Goal: Communication & Community: Answer question/provide support

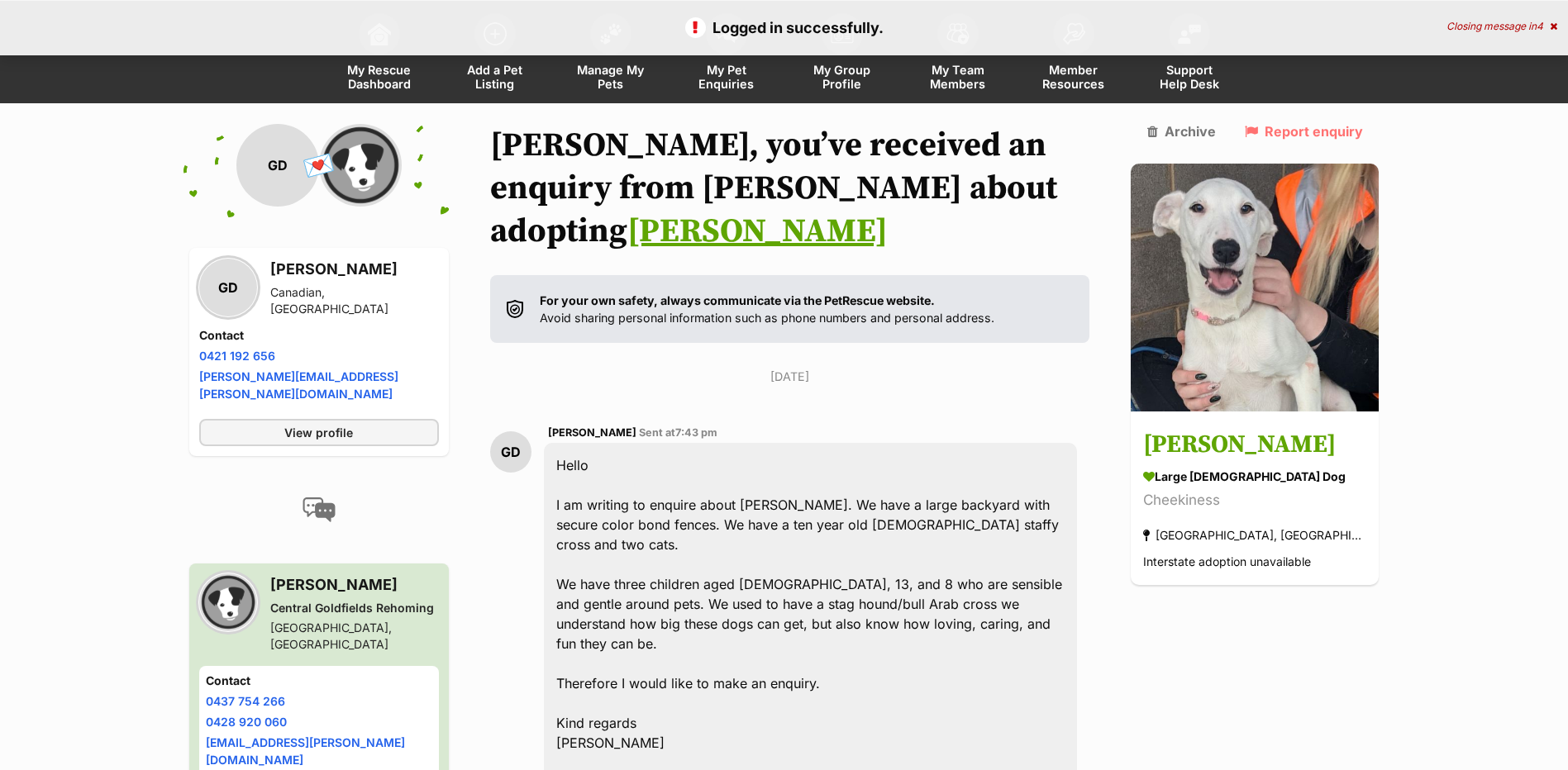
scroll to position [241, 0]
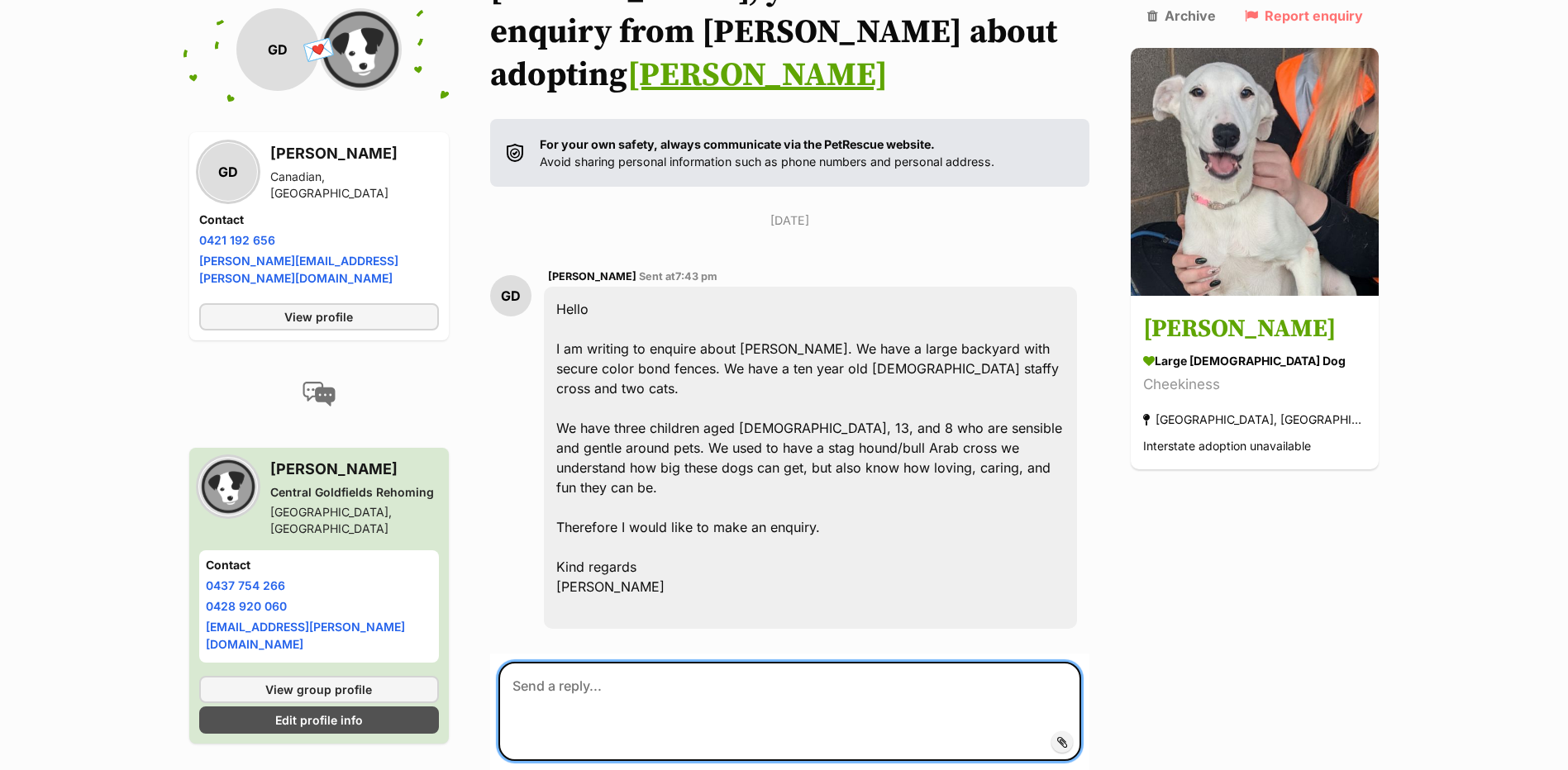
click at [643, 662] on textarea at bounding box center [790, 710] width 583 height 99
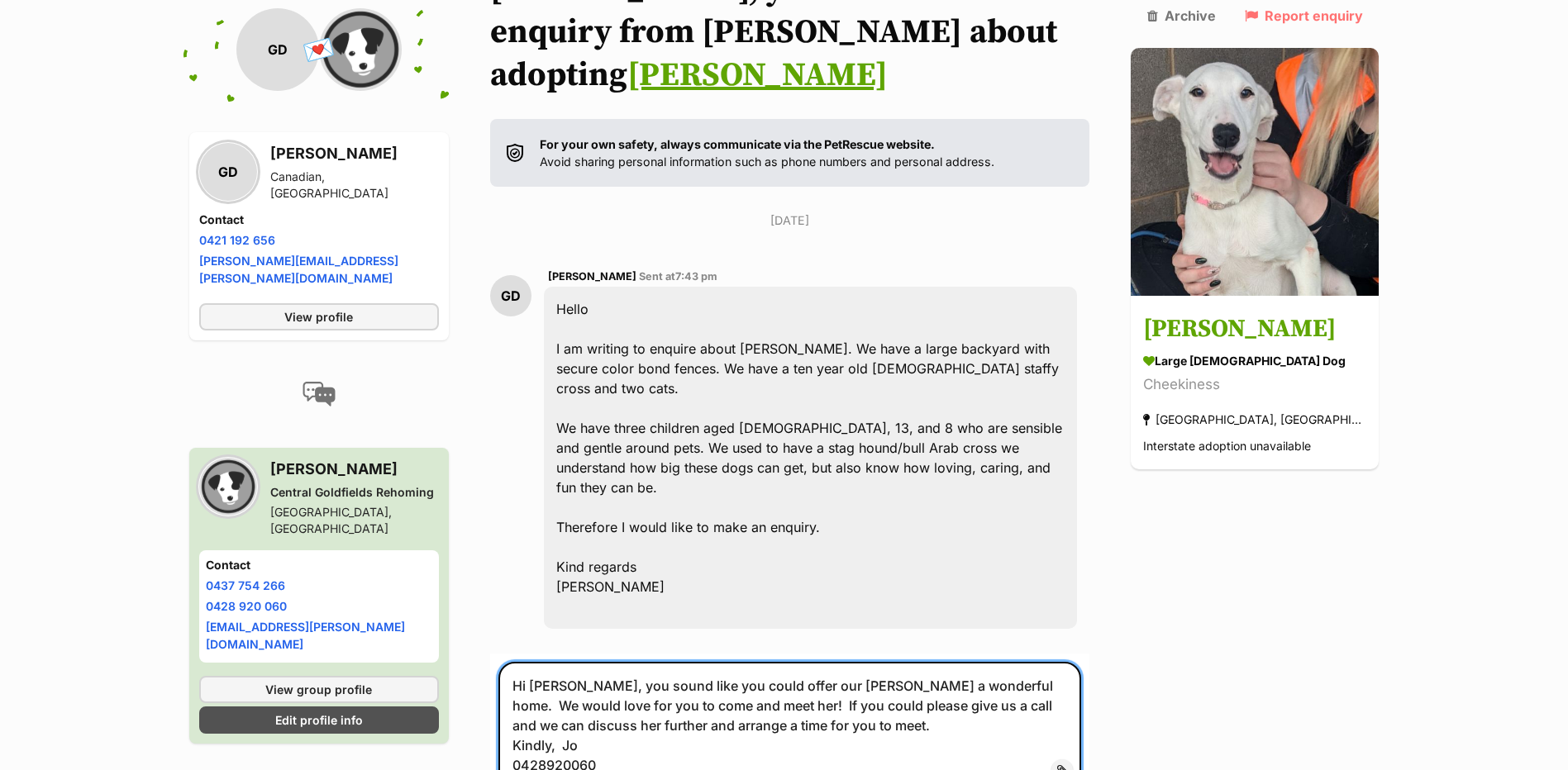
click at [558, 683] on textarea "Hi Geoff, you sound like you could offer our Luna a wonderful home. We would lo…" at bounding box center [790, 724] width 583 height 127
click at [587, 681] on textarea "Hi Geoff, you sound like you could offer our Luna a wonderful home. We would lo…" at bounding box center [790, 724] width 583 height 127
type textarea "Hi Geoff, you sound like you could offer our Luna a wonderful home. We would lo…"
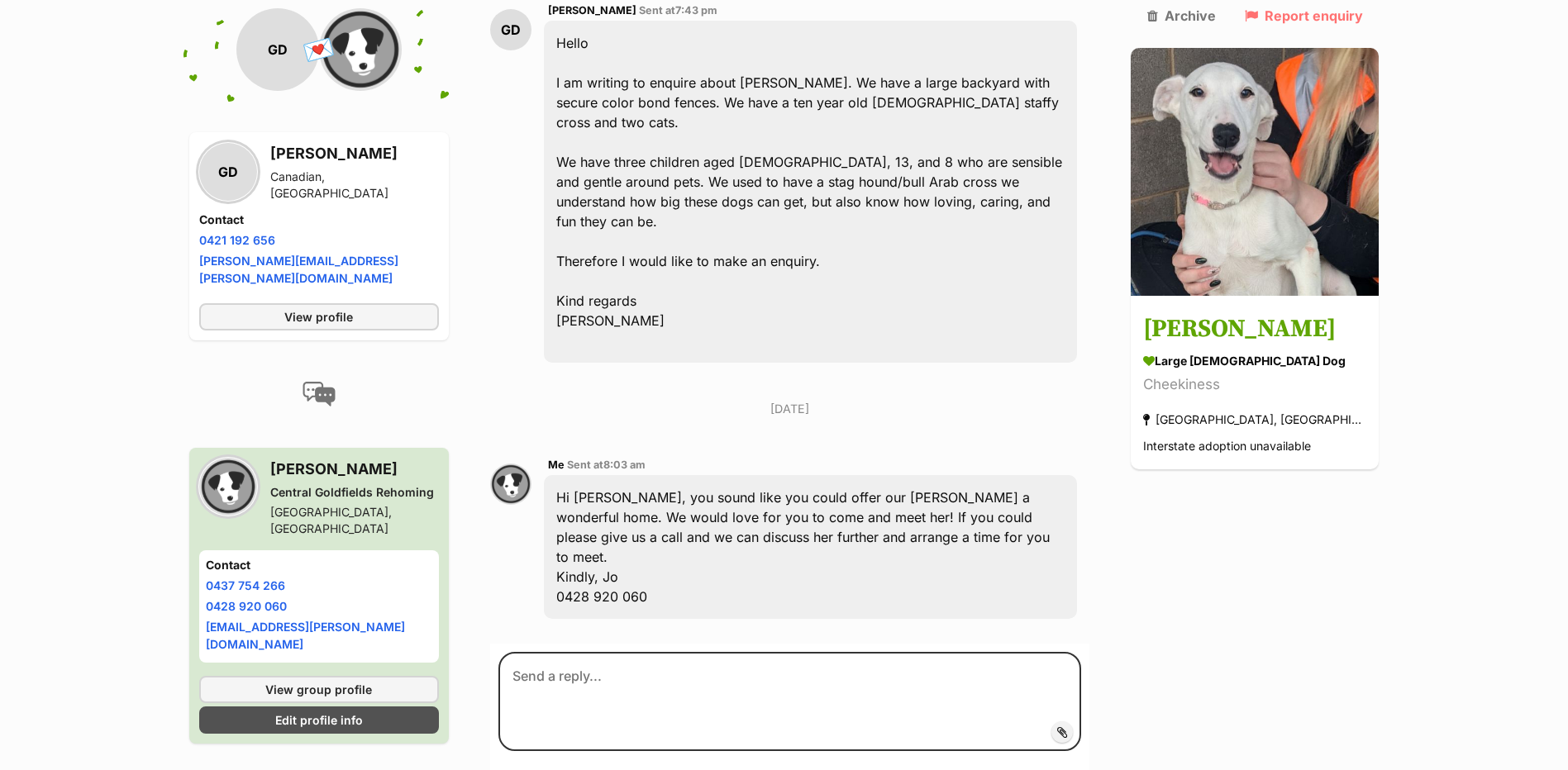
scroll to position [566, 0]
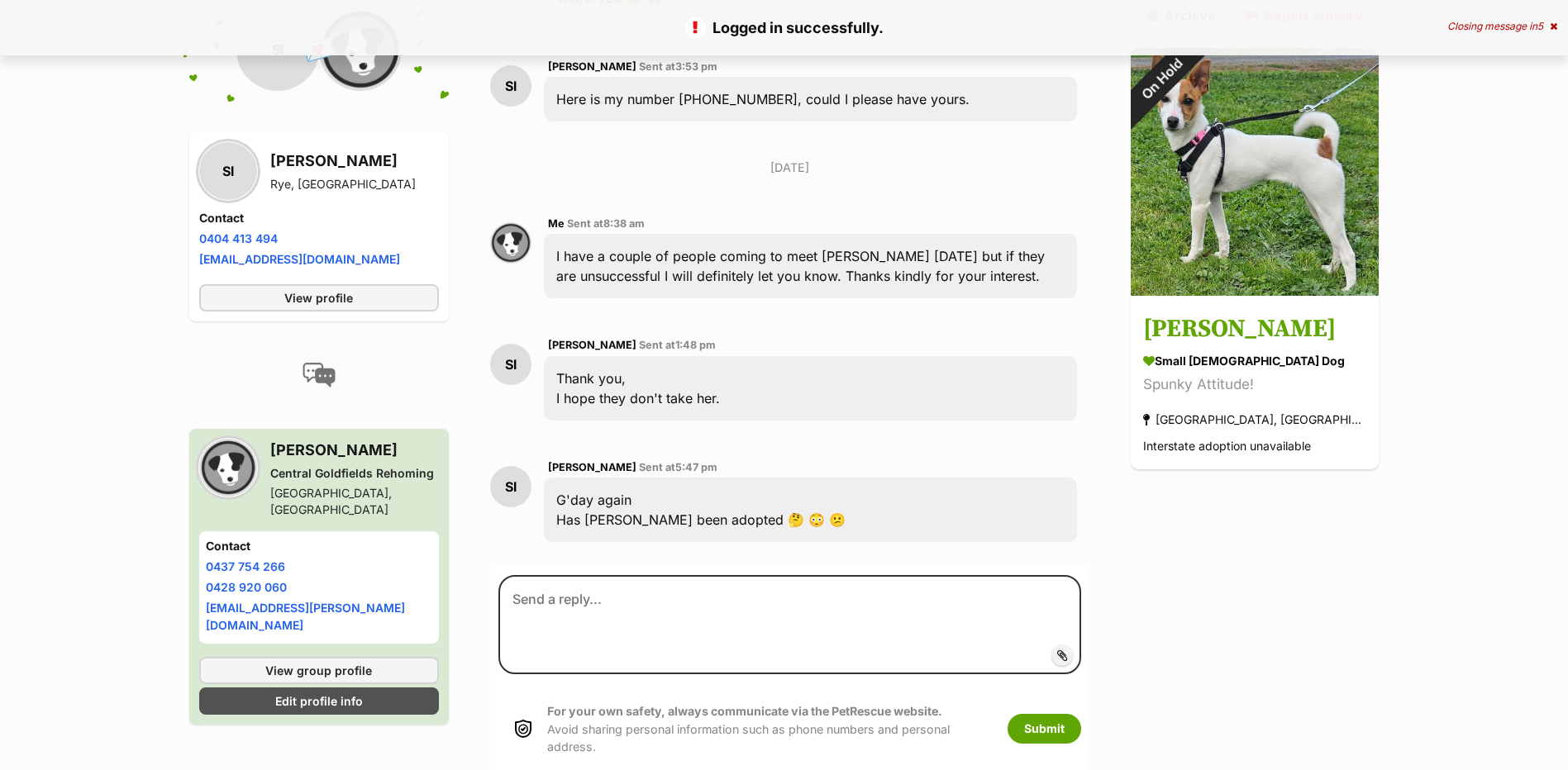
scroll to position [990, 0]
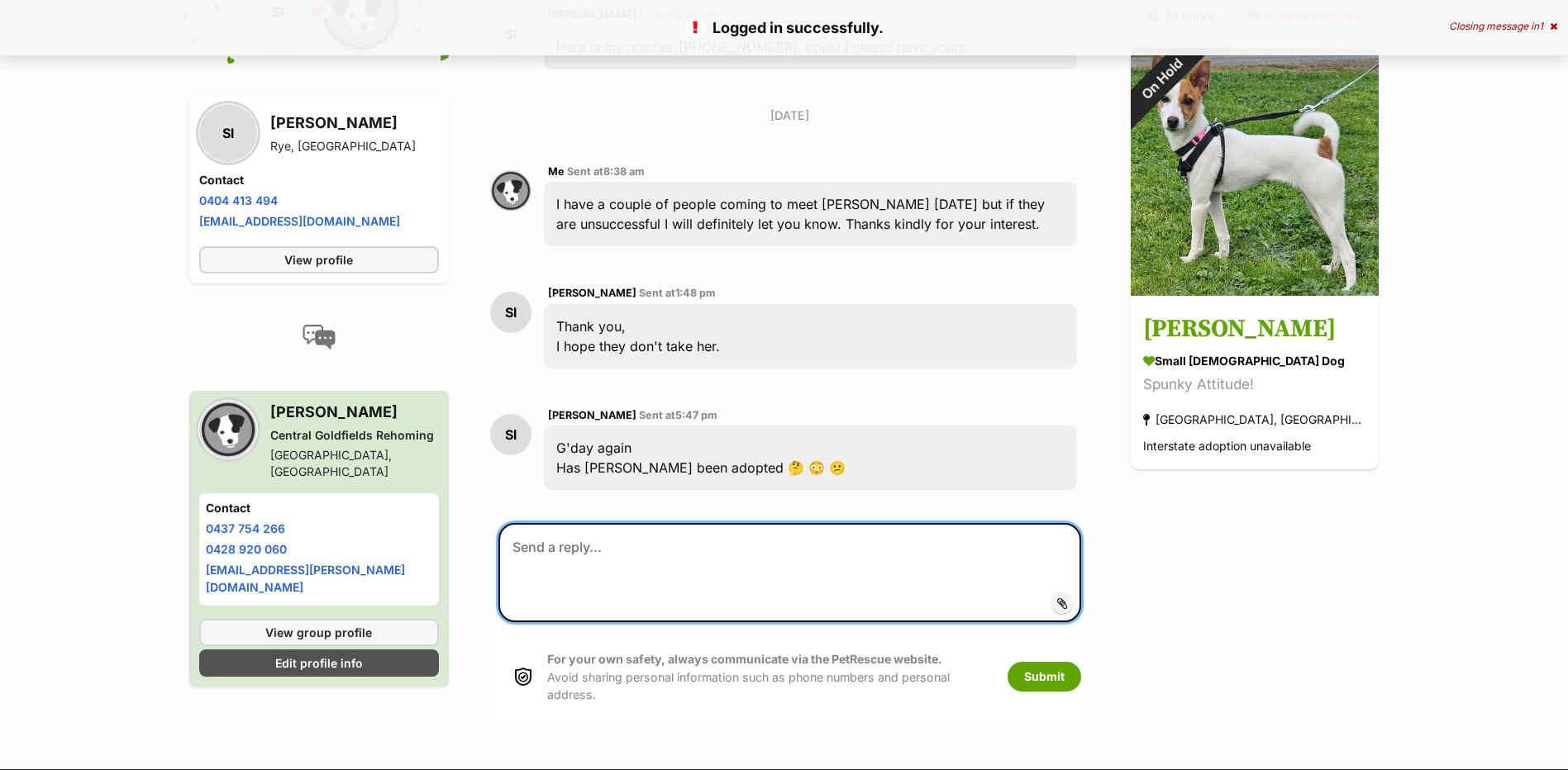
click at [601, 523] on textarea at bounding box center [790, 572] width 583 height 99
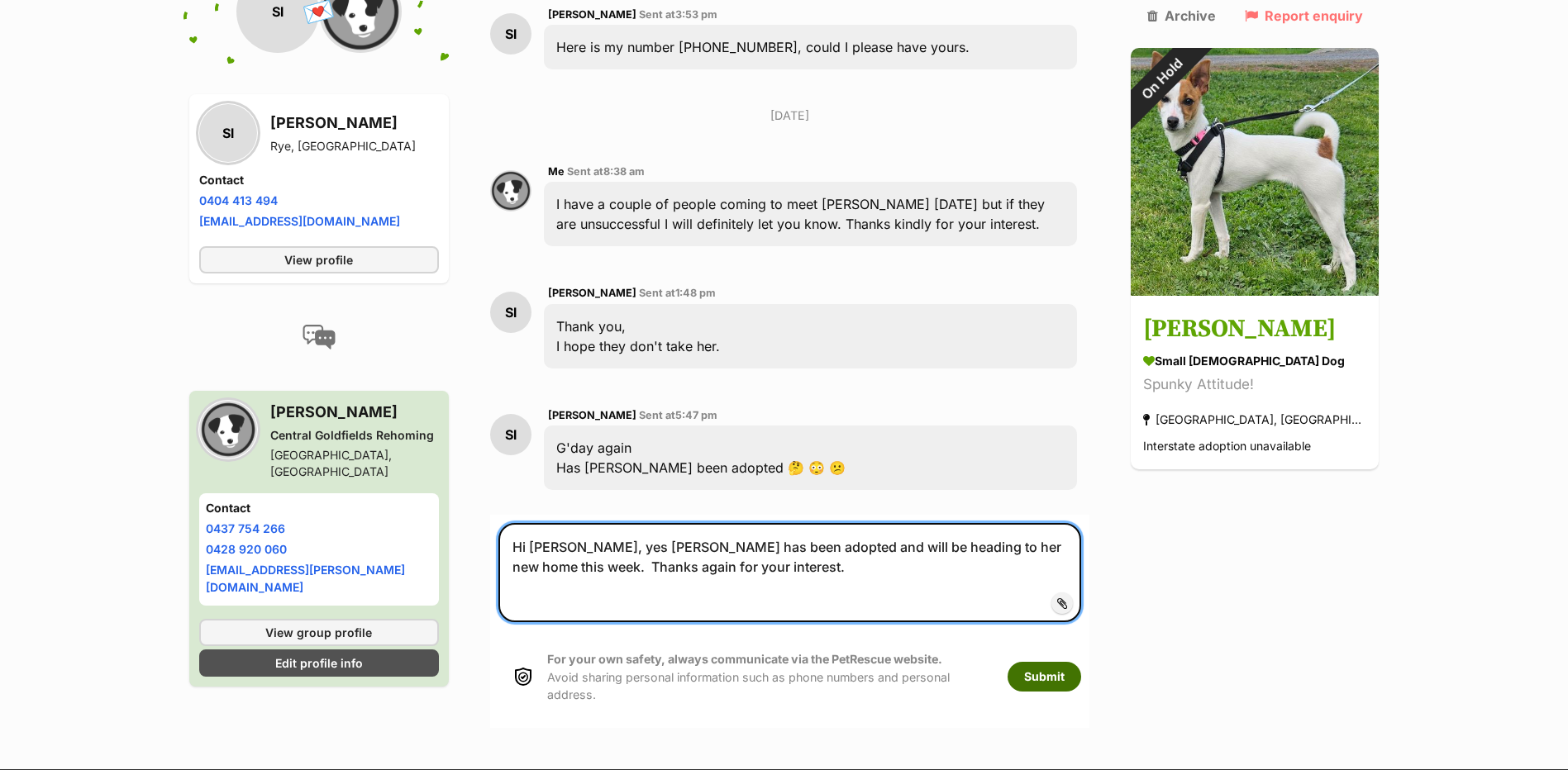
type textarea "Hi [PERSON_NAME], yes [PERSON_NAME] has been adopted and will be heading to her…"
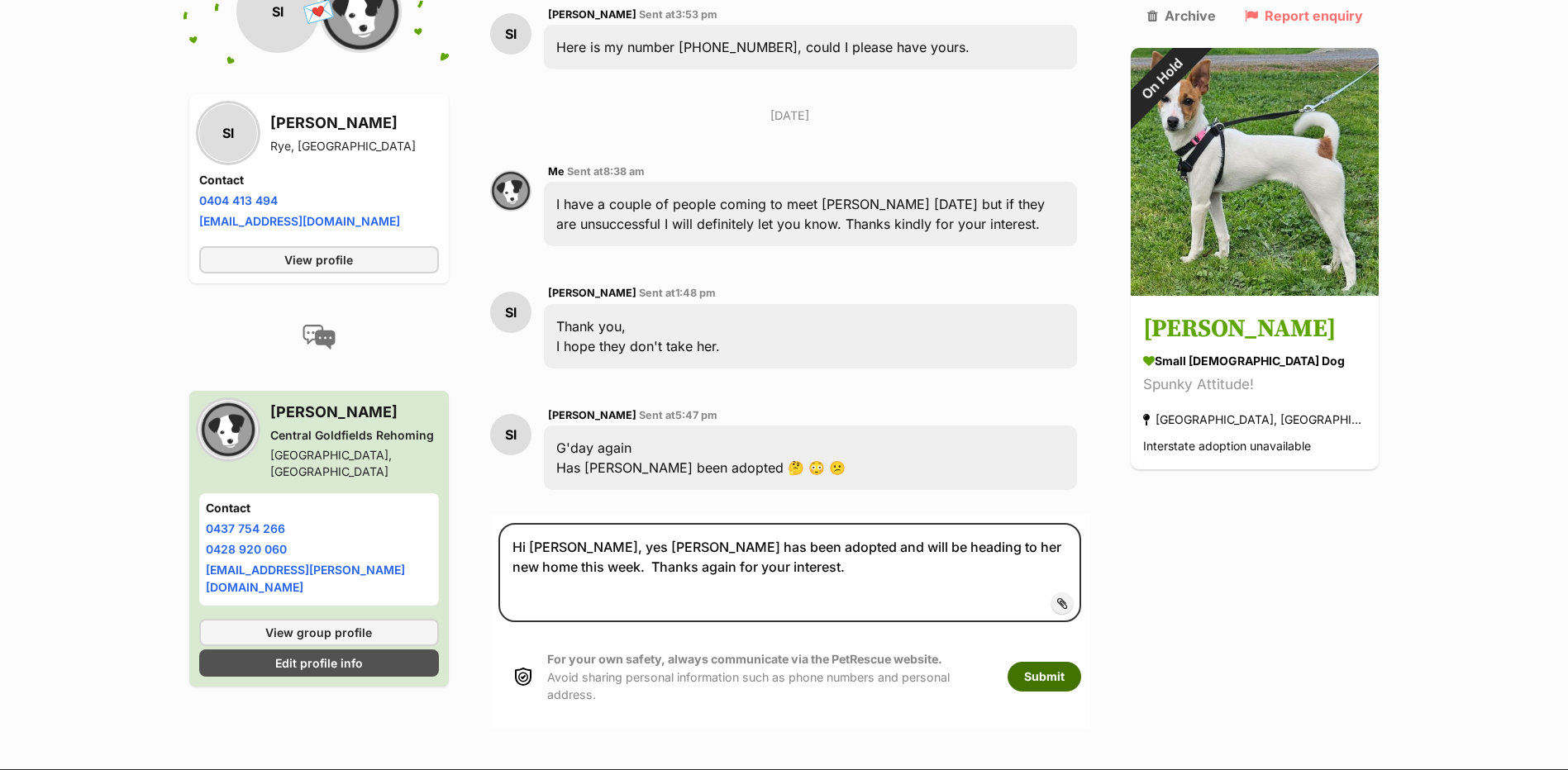
click at [1073, 662] on button "Submit" at bounding box center [1044, 676] width 74 height 30
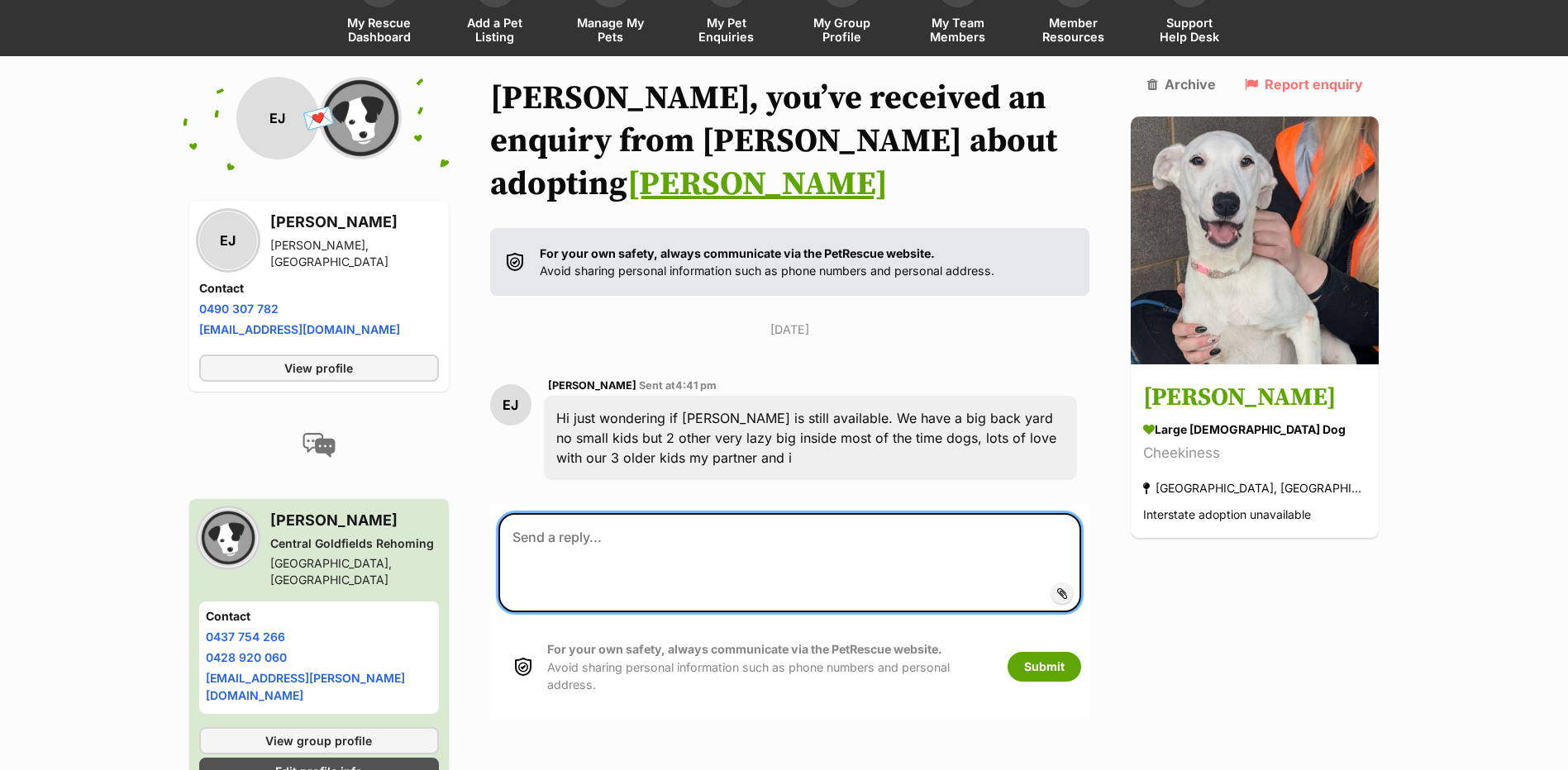
click at [638, 513] on textarea at bounding box center [790, 562] width 583 height 99
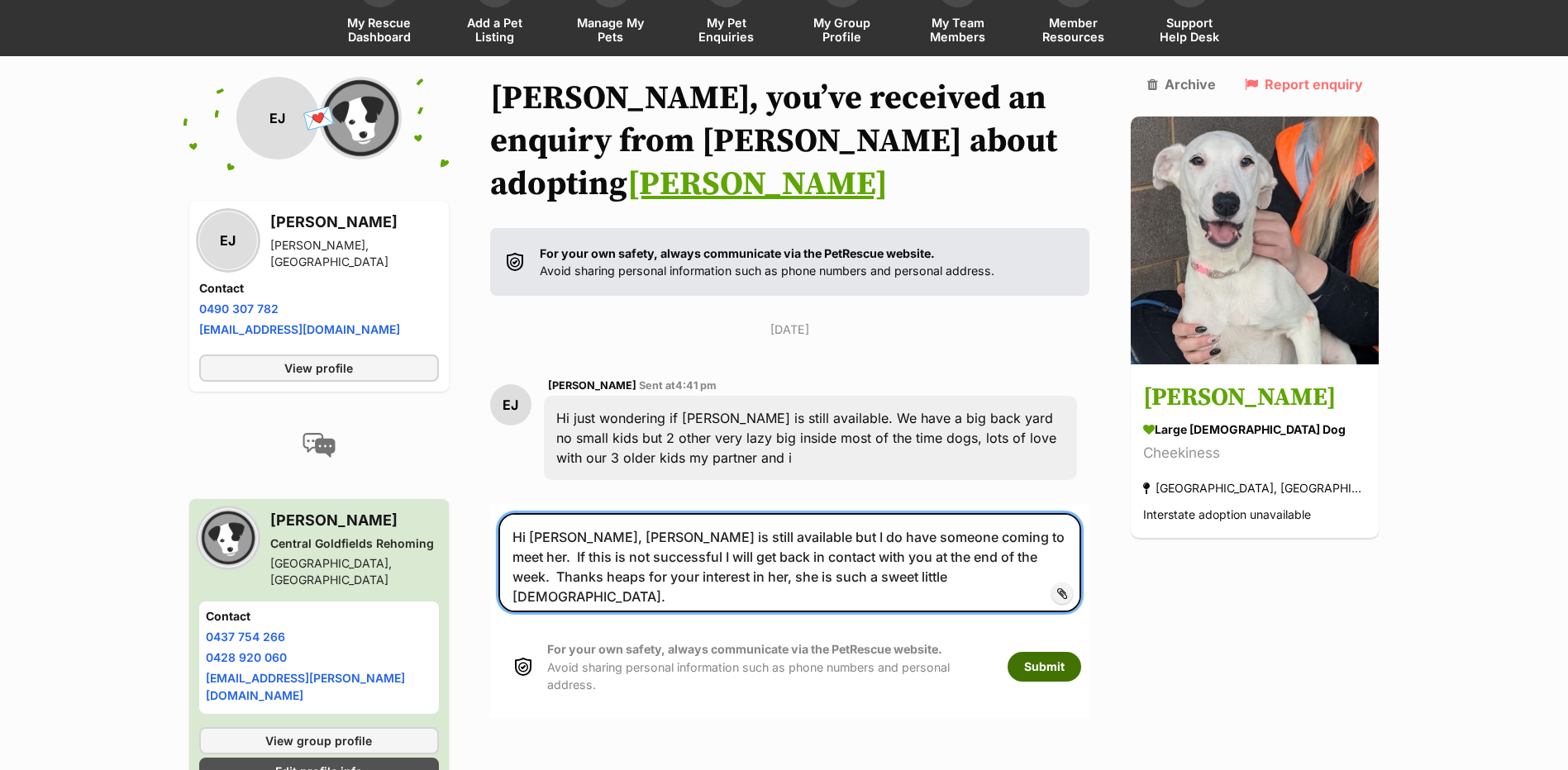
type textarea "Hi Emma, Luna is still available but I do have someone coming to meet her. If t…"
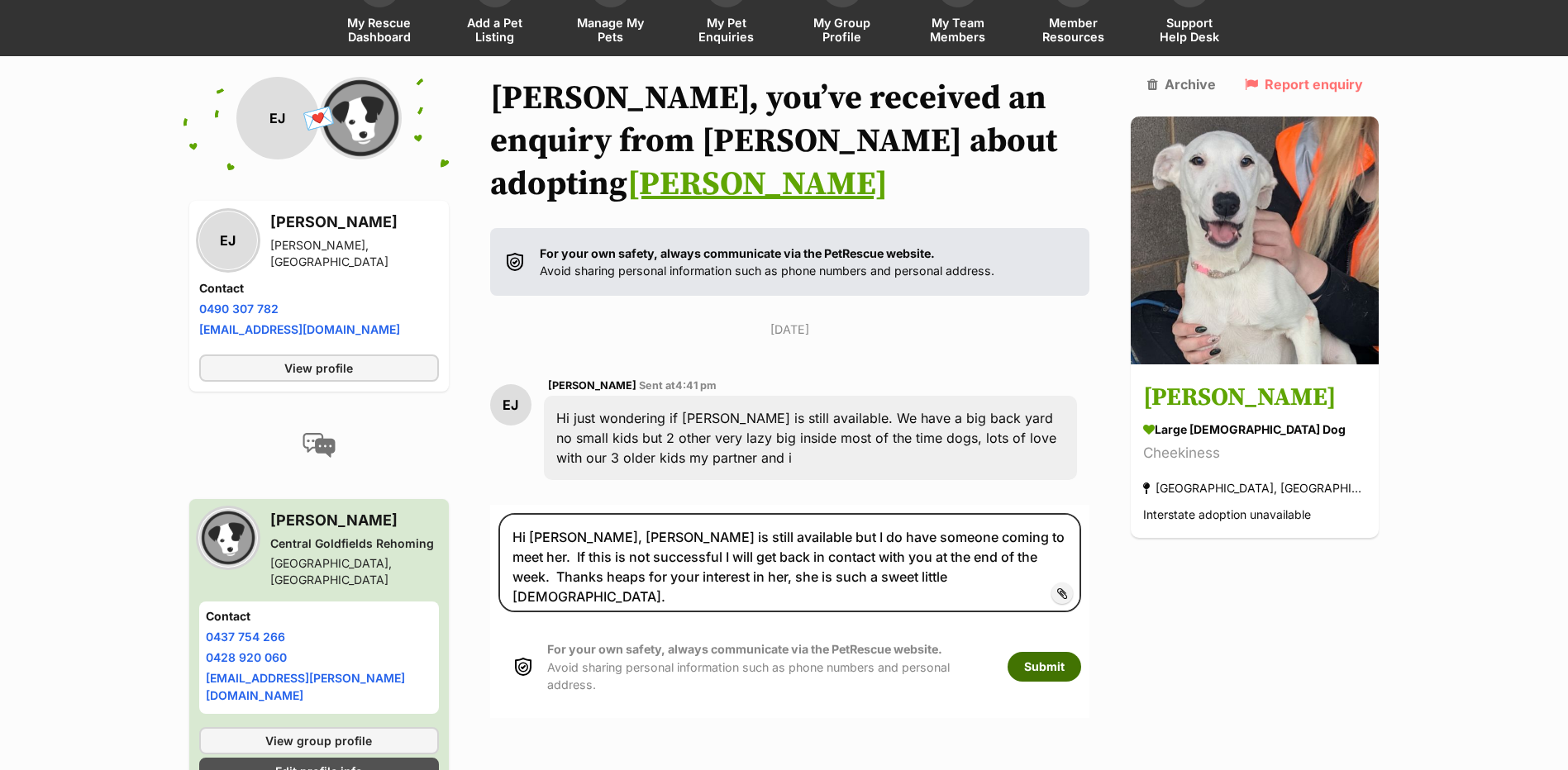
click at [1081, 652] on button "Submit" at bounding box center [1044, 667] width 74 height 30
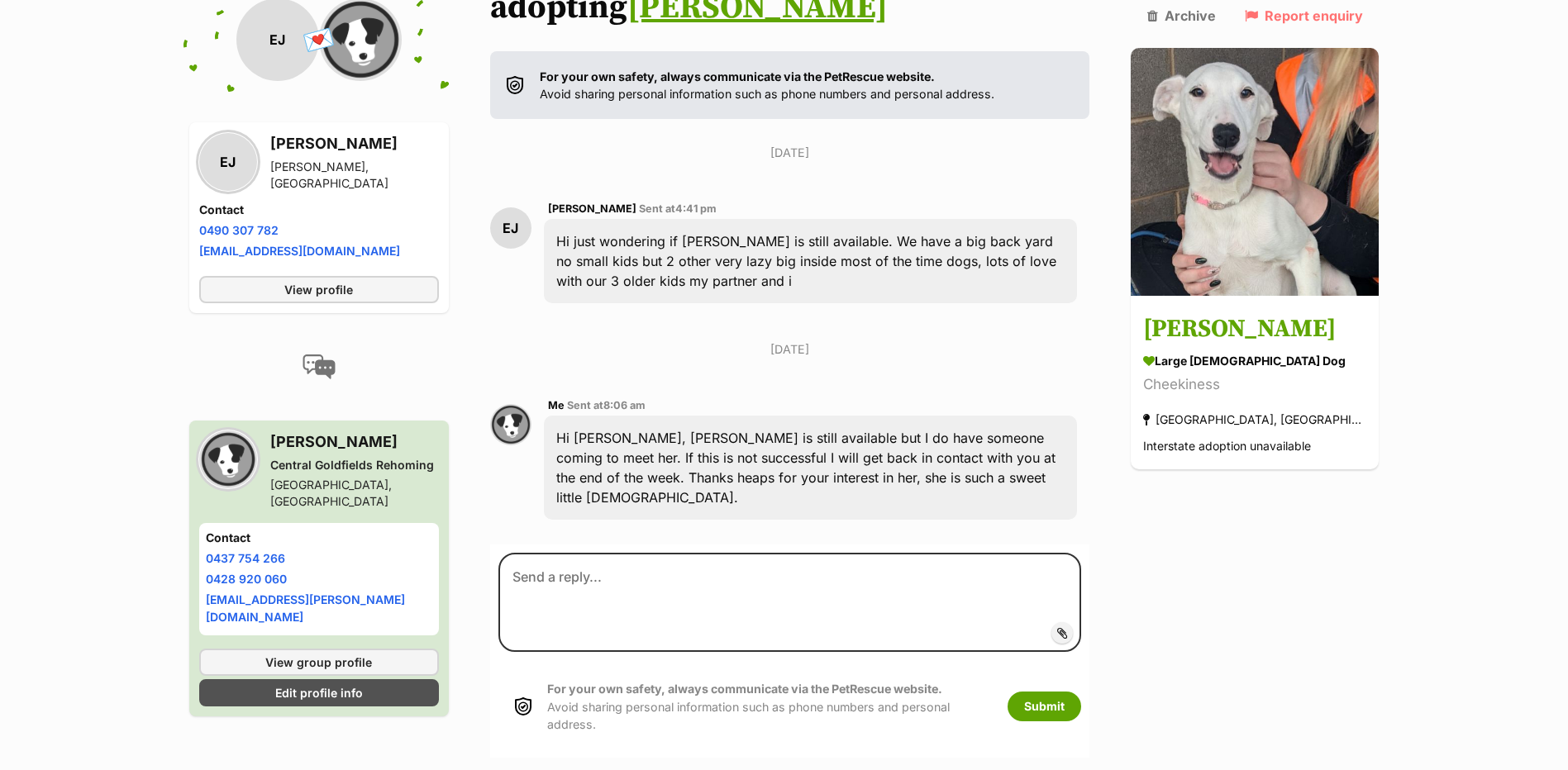
scroll to position [328, 0]
